Goal: Task Accomplishment & Management: Manage account settings

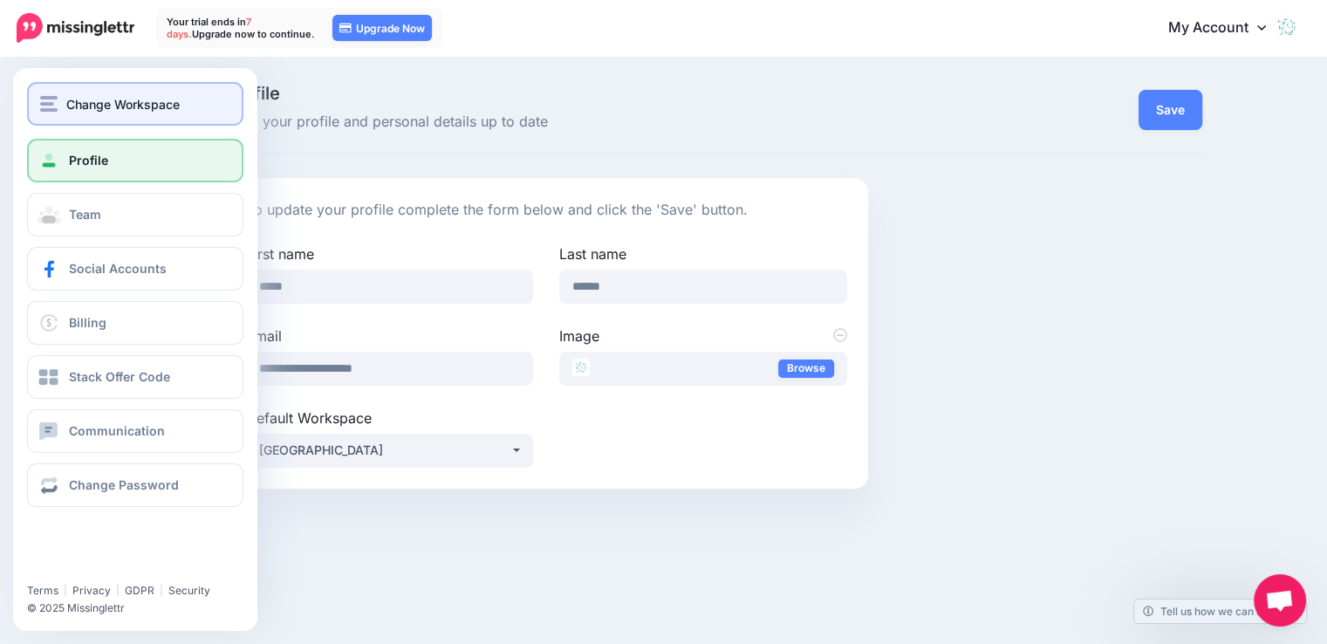
click at [86, 99] on span "Change Workspace" at bounding box center [122, 104] width 113 height 20
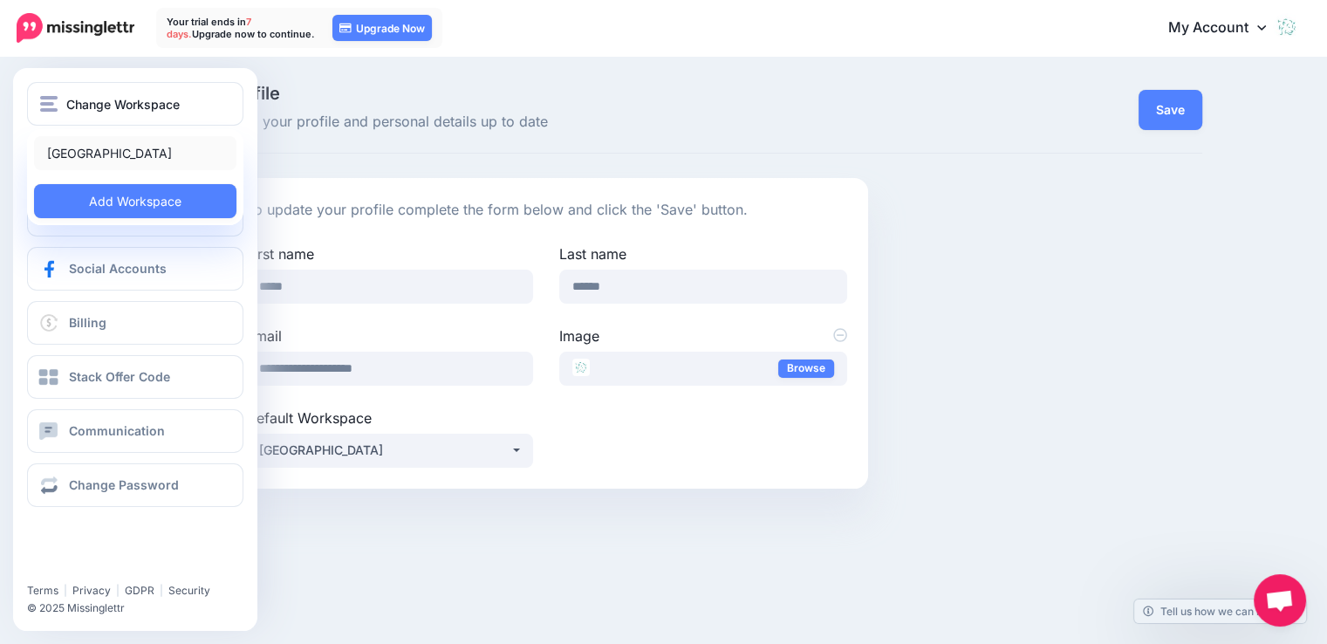
click at [96, 151] on link "[GEOGRAPHIC_DATA]" at bounding box center [135, 153] width 202 height 34
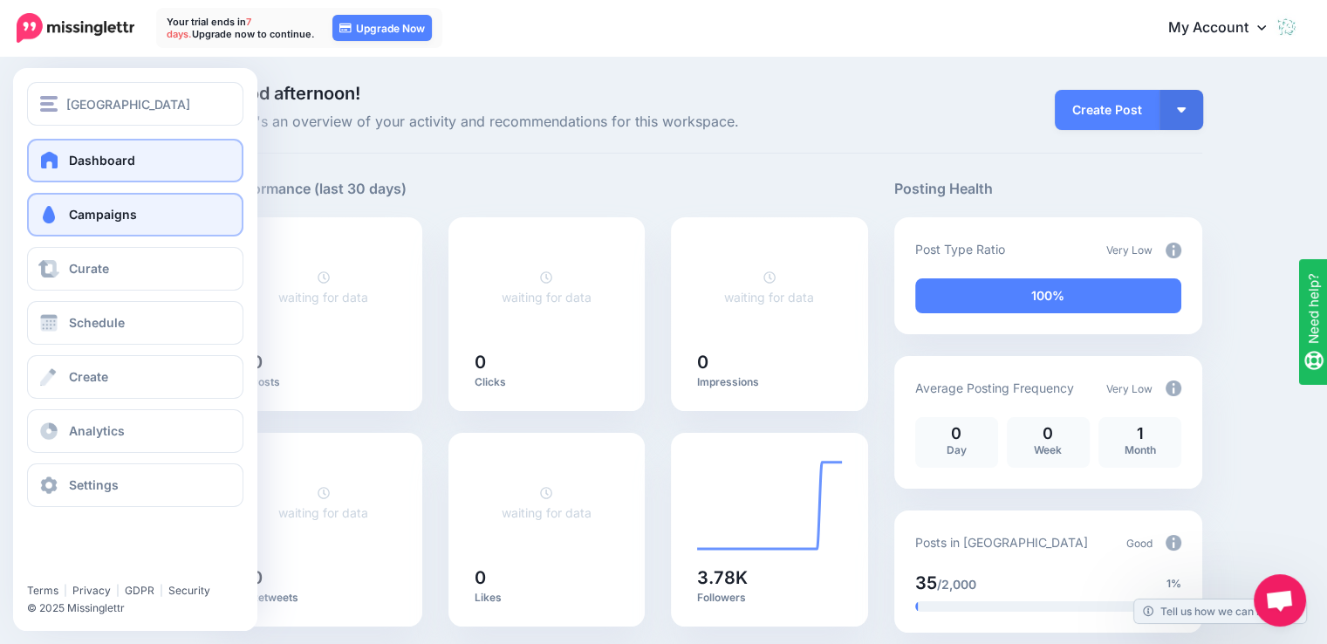
click at [105, 218] on span "Campaigns" at bounding box center [103, 214] width 68 height 15
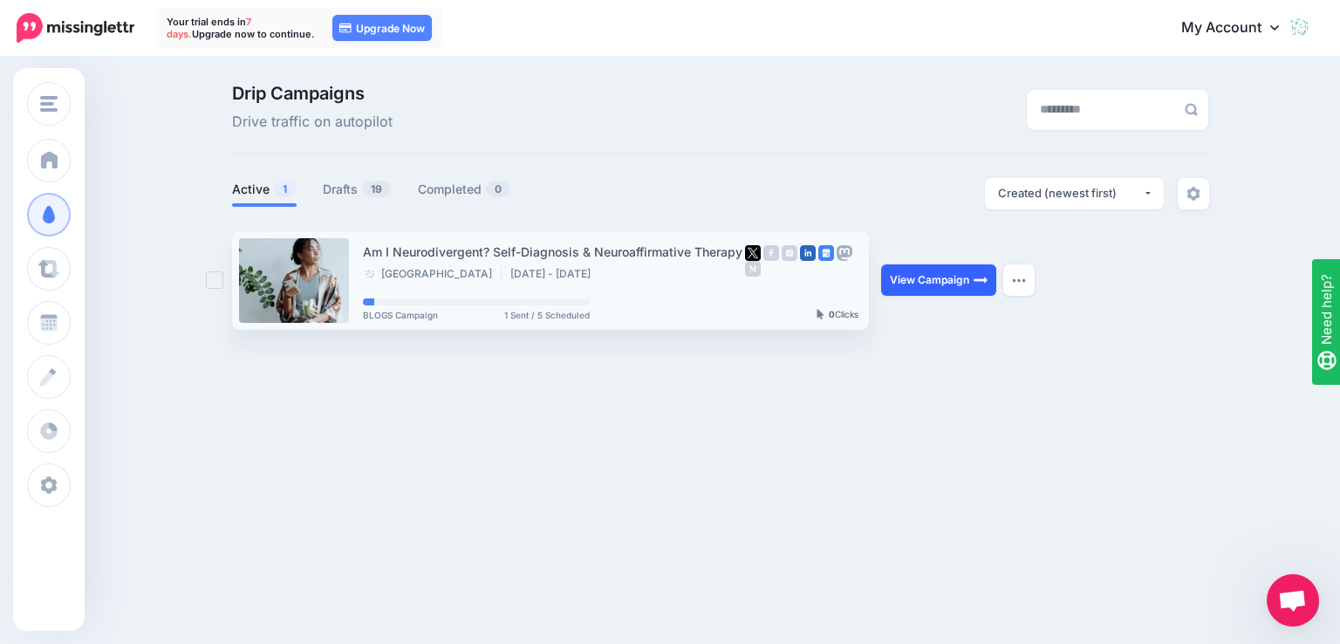
click at [953, 284] on link "View Campaign" at bounding box center [938, 279] width 115 height 31
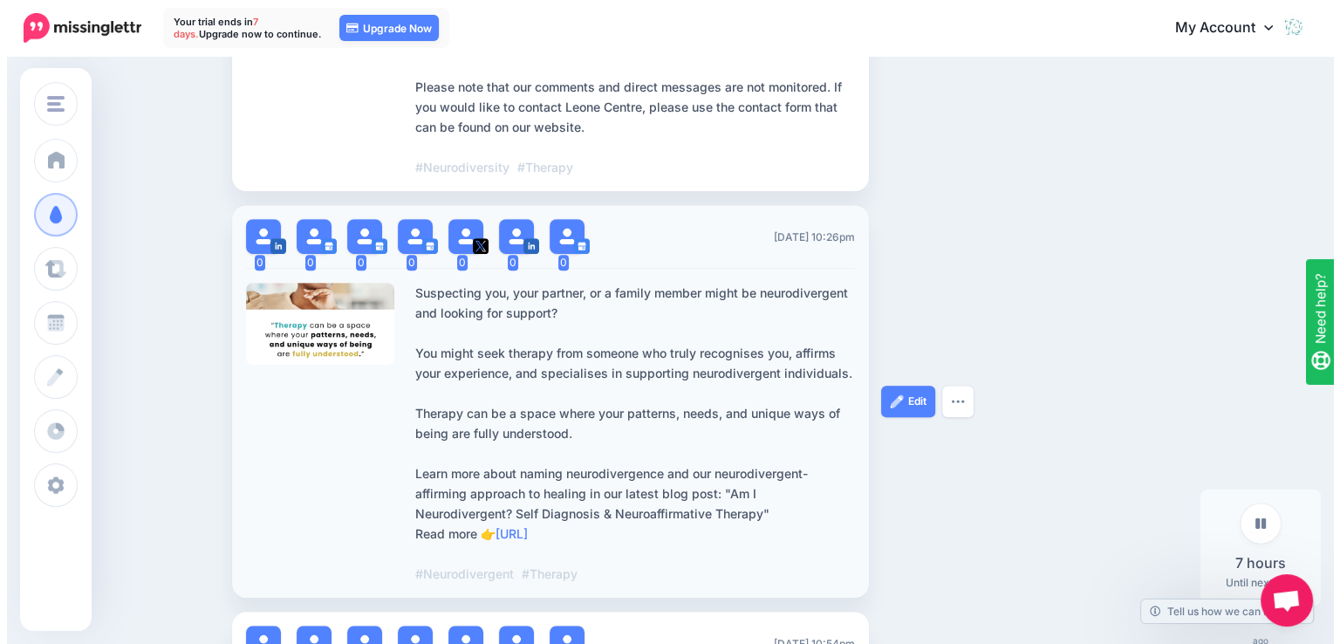
scroll to position [1222, 0]
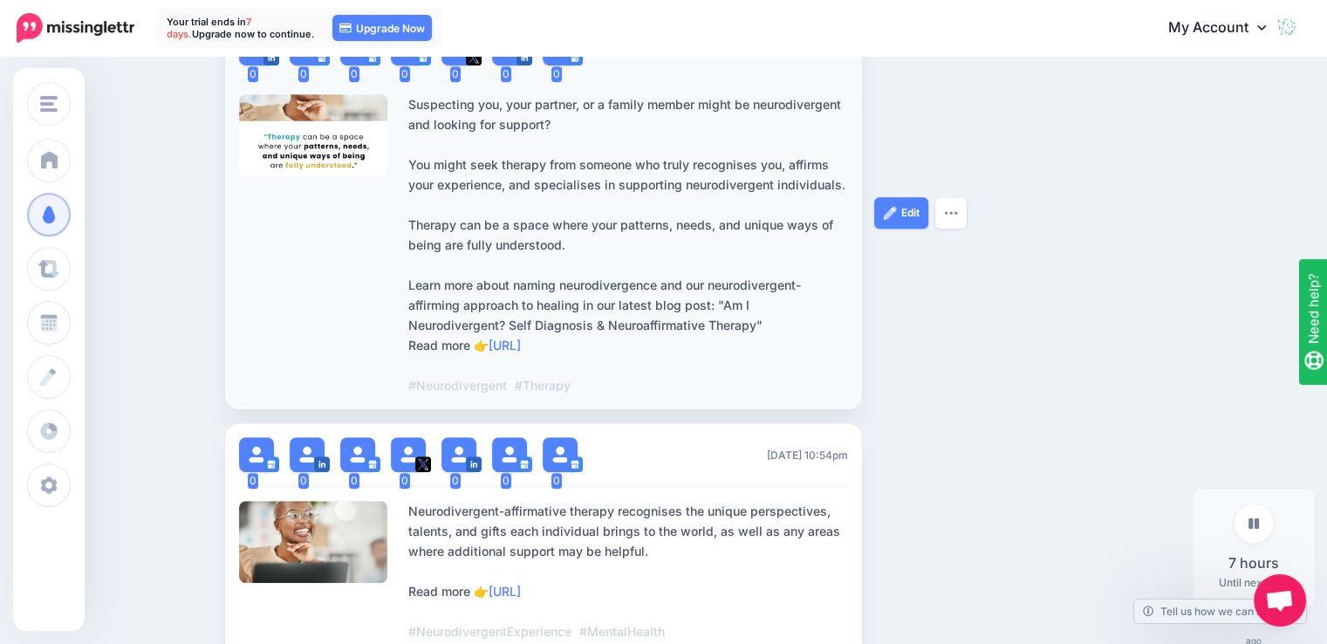
click at [324, 146] on div at bounding box center [313, 135] width 149 height 82
click at [907, 214] on link "Edit" at bounding box center [901, 212] width 54 height 31
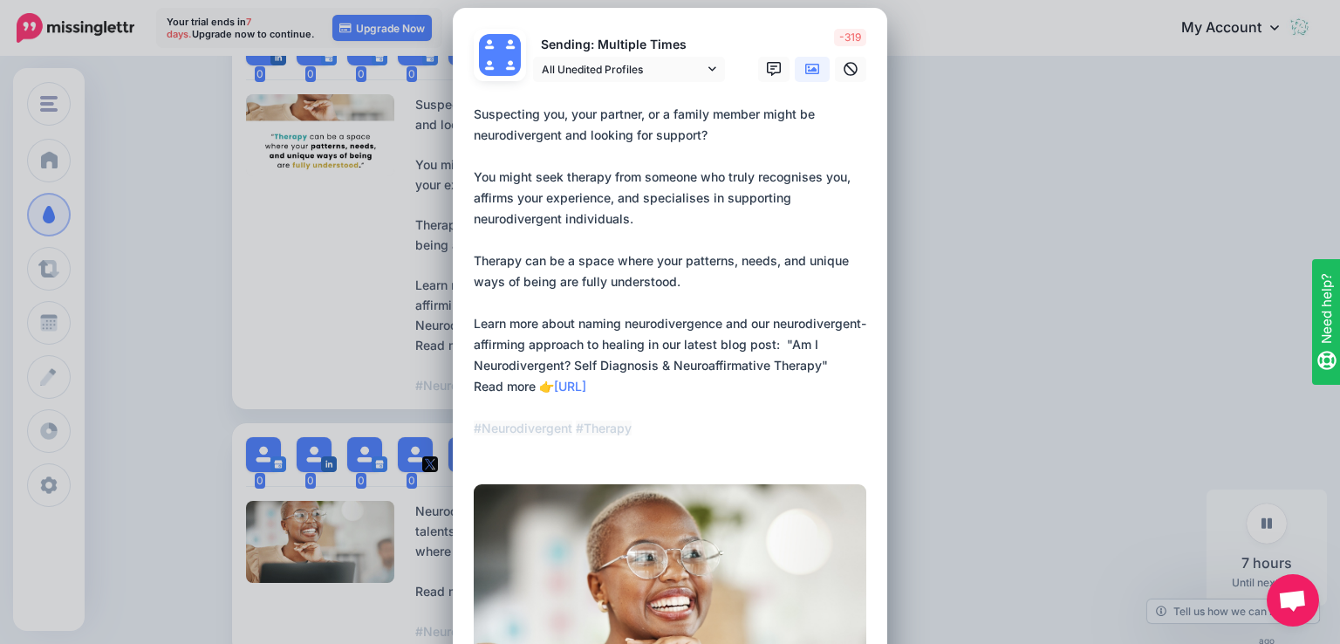
scroll to position [0, 0]
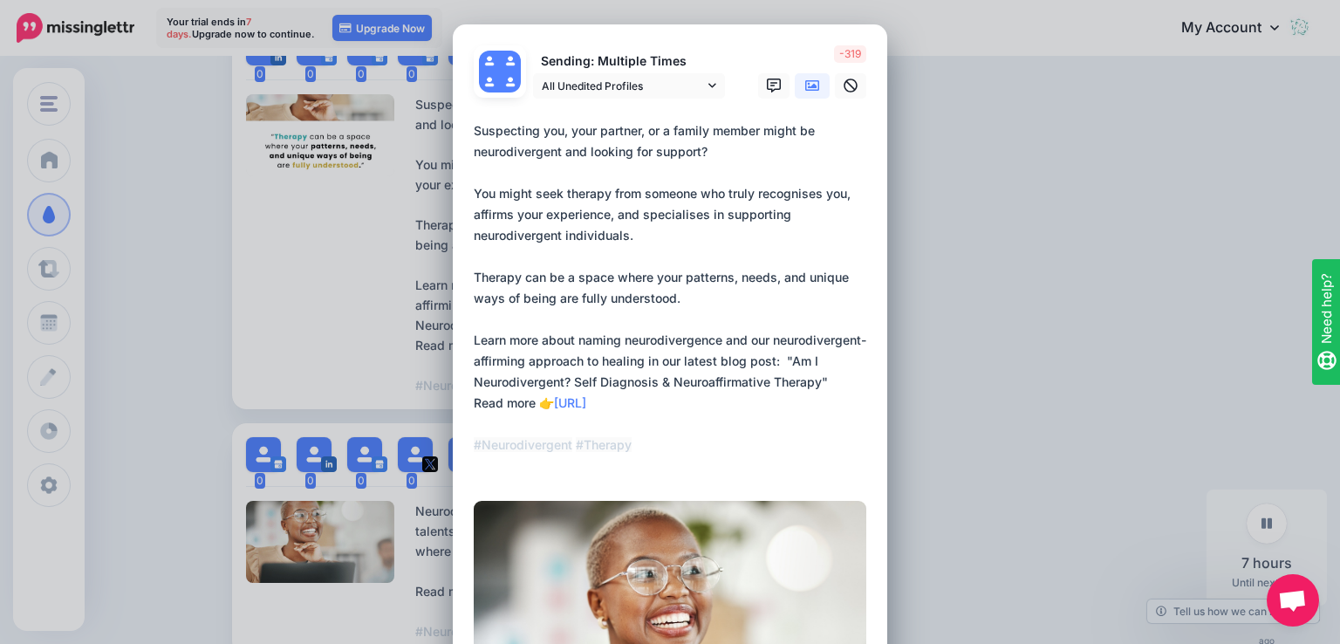
click at [1009, 440] on div "Edit Post Loading Sending: Multiple Times" at bounding box center [670, 322] width 1340 height 644
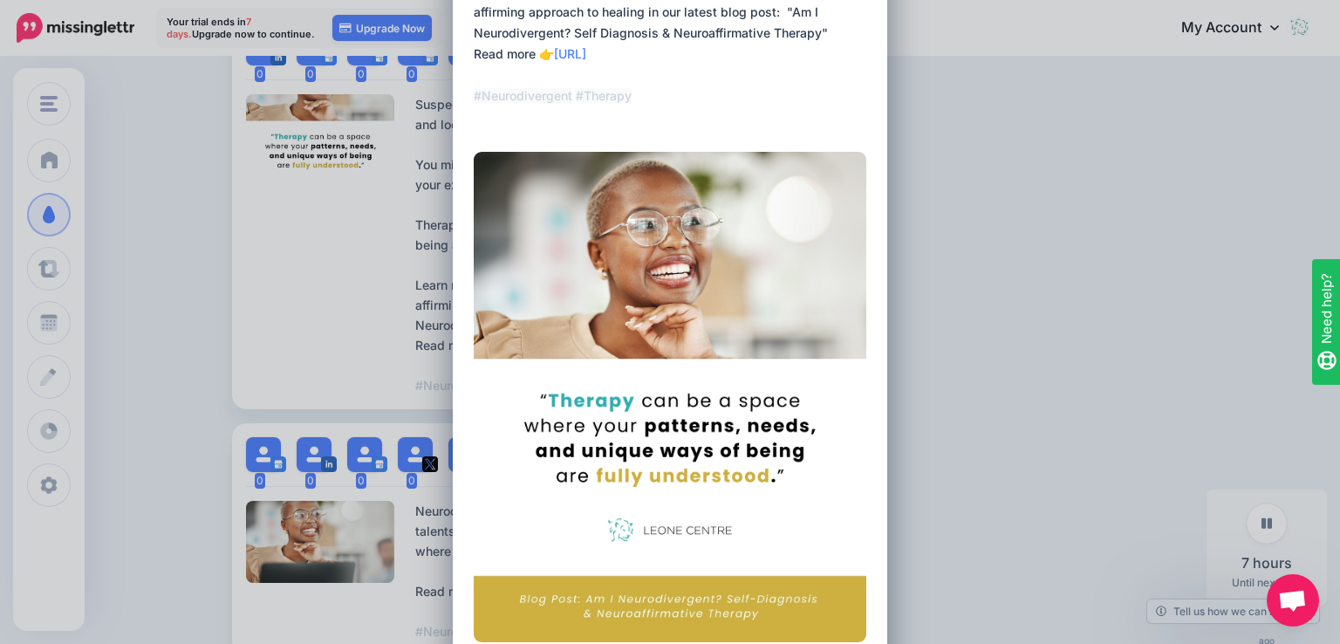
scroll to position [610, 0]
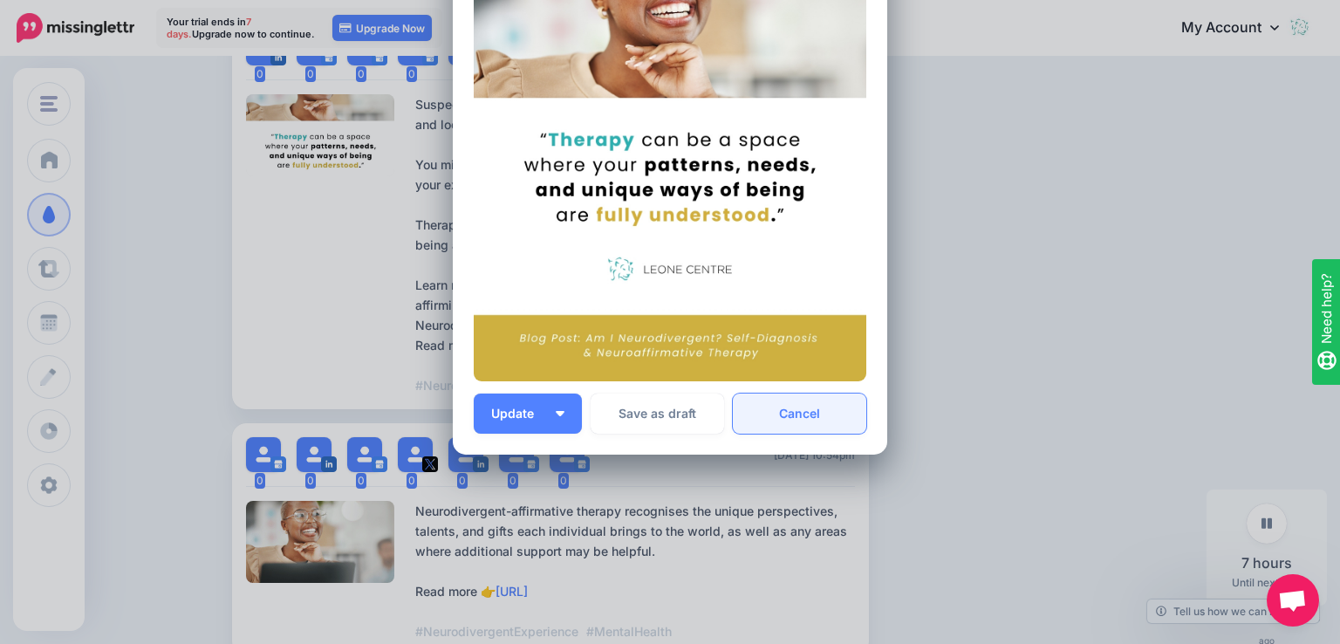
click at [832, 416] on link "Cancel" at bounding box center [800, 414] width 134 height 40
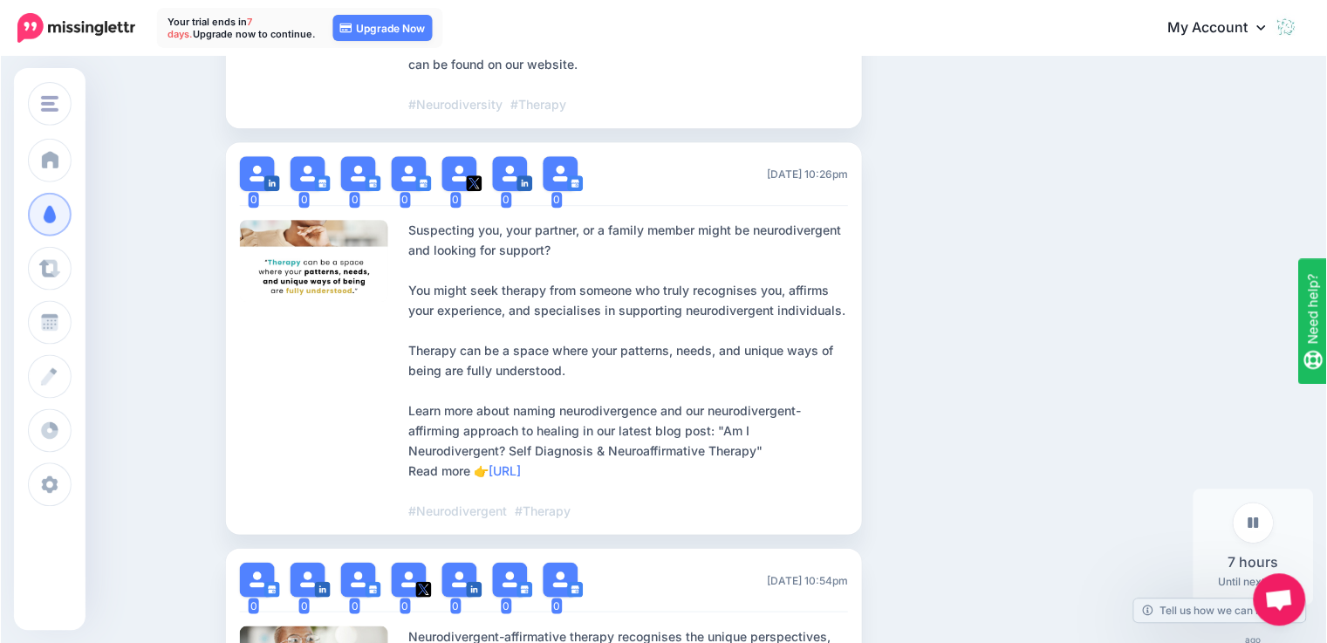
scroll to position [1134, 0]
